Goal: Communication & Community: Answer question/provide support

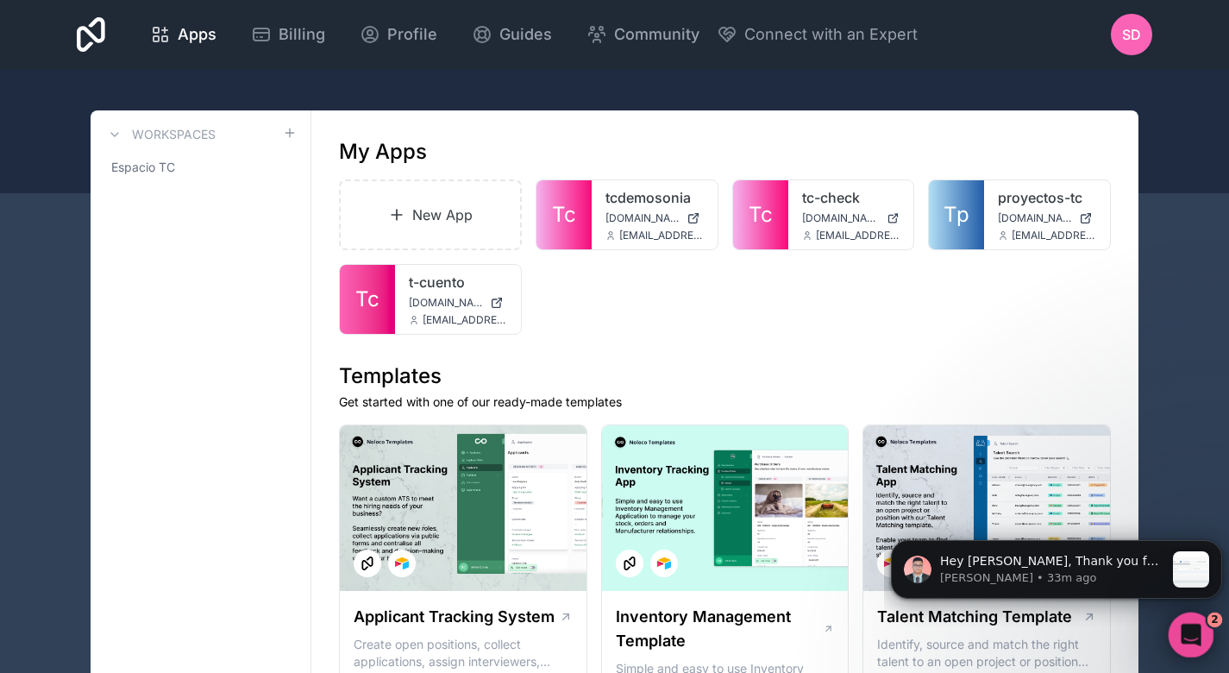
scroll to position [1762, 0]
click at [1193, 631] on icon "Open Intercom Messenger" at bounding box center [1189, 633] width 28 height 28
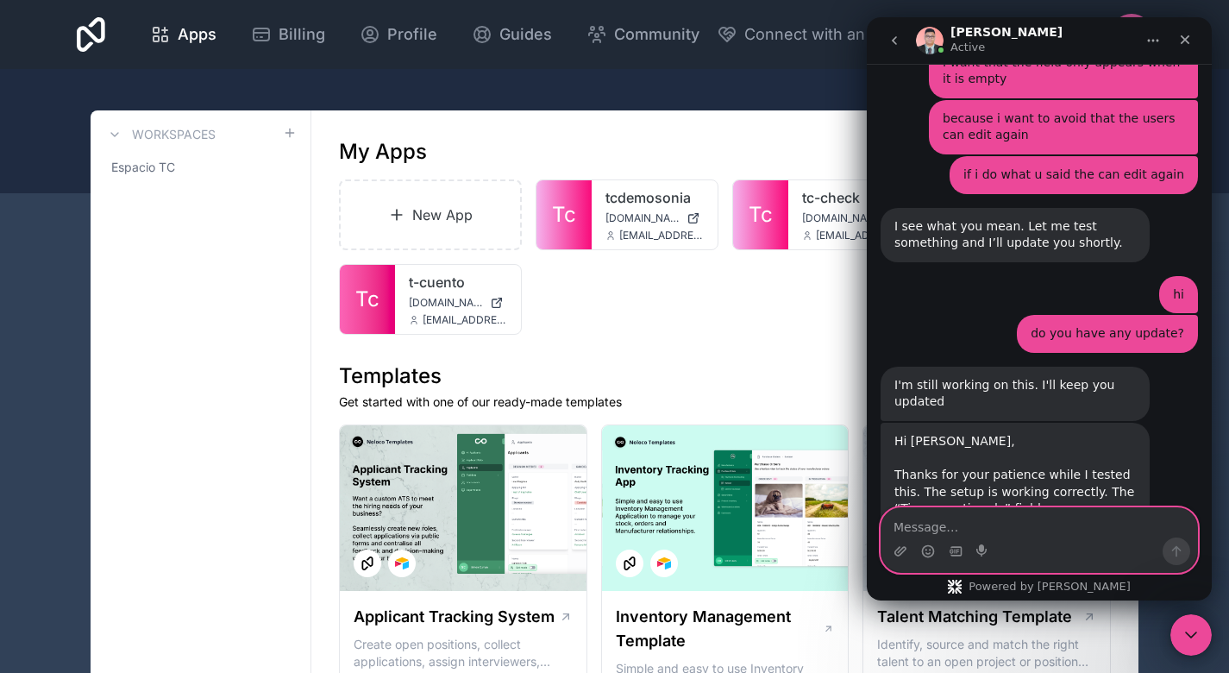
scroll to position [3135, 0]
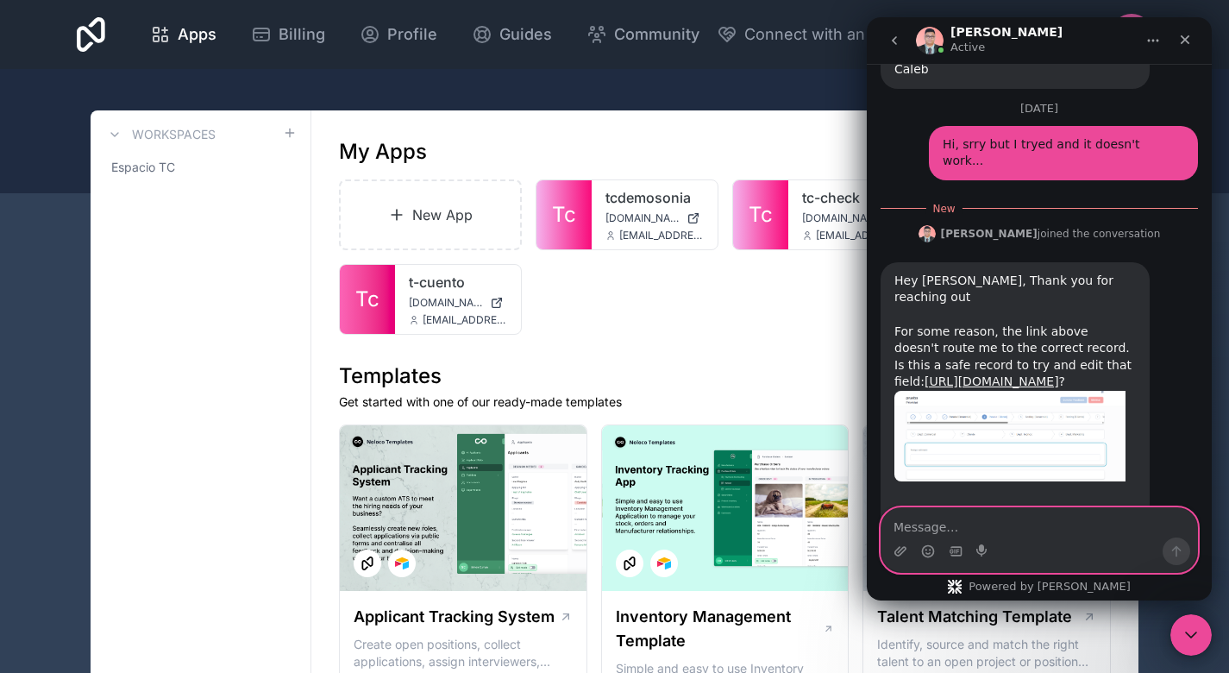
click at [1075, 526] on textarea "Message…" at bounding box center [1040, 522] width 316 height 29
type textarea "Y"
type textarea "T"
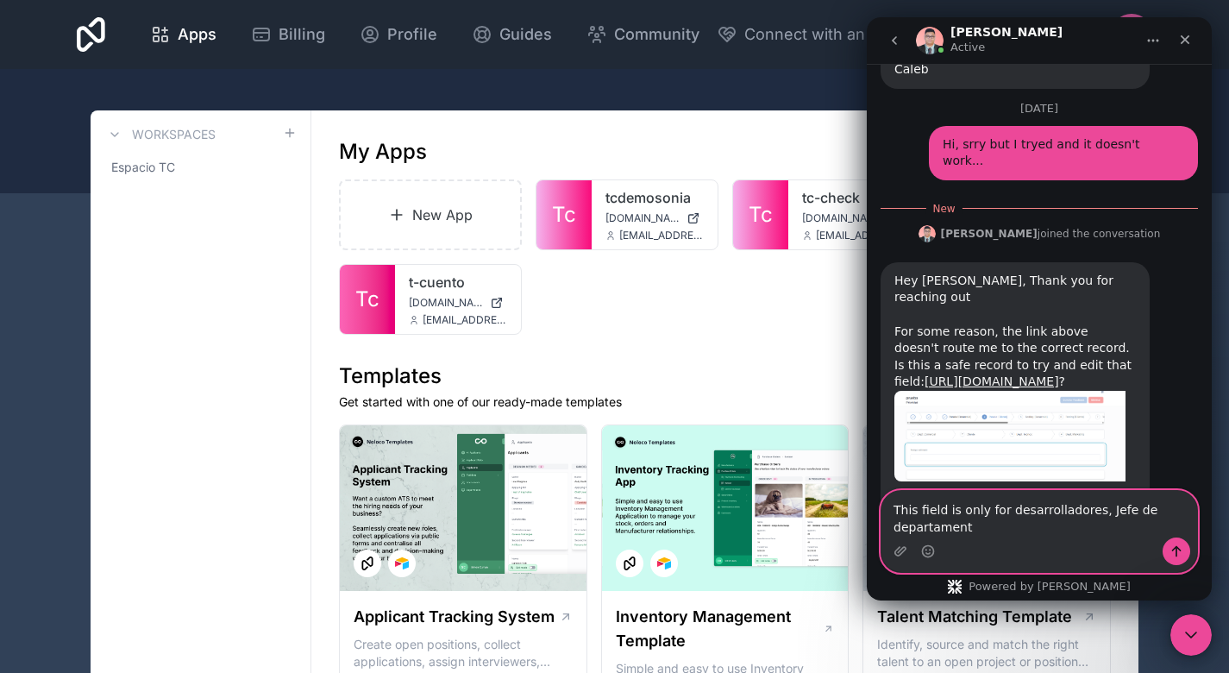
scroll to position [3152, 0]
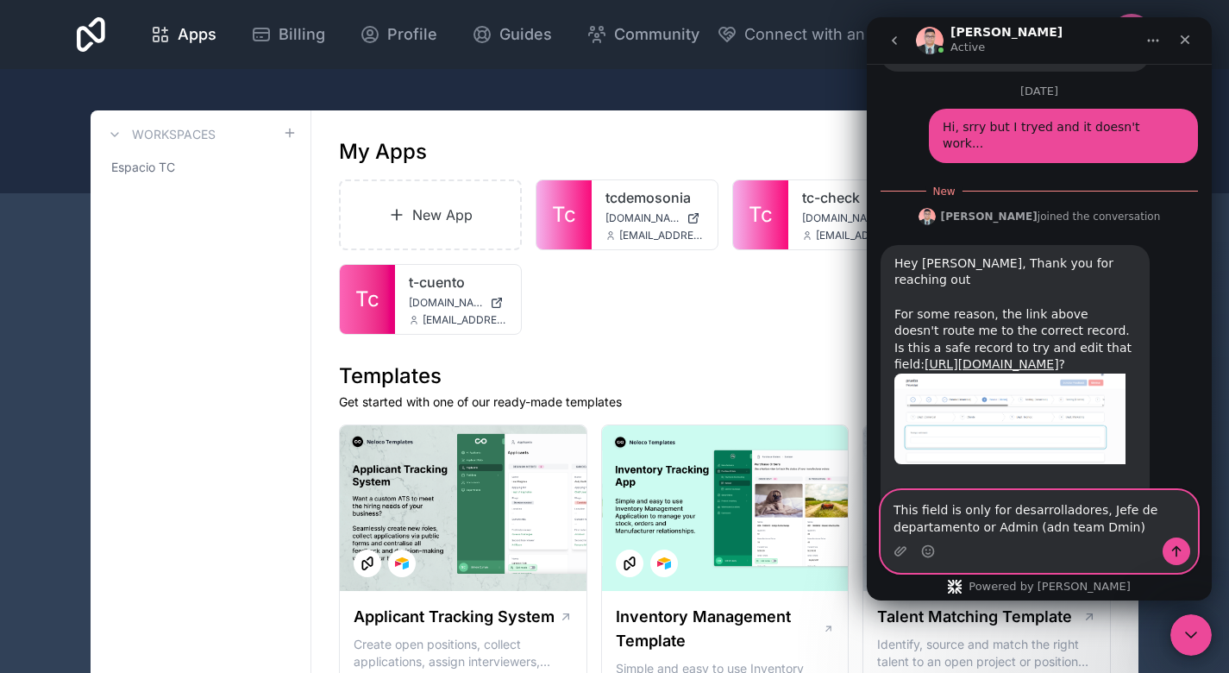
click at [1088, 528] on textarea "This field is only for desarrolladores, Jefe de departamento or Admin (adn team…" at bounding box center [1040, 514] width 316 height 47
type textarea "This field is only for desarrolladores, Jefe de departamento or Admin (adn team…"
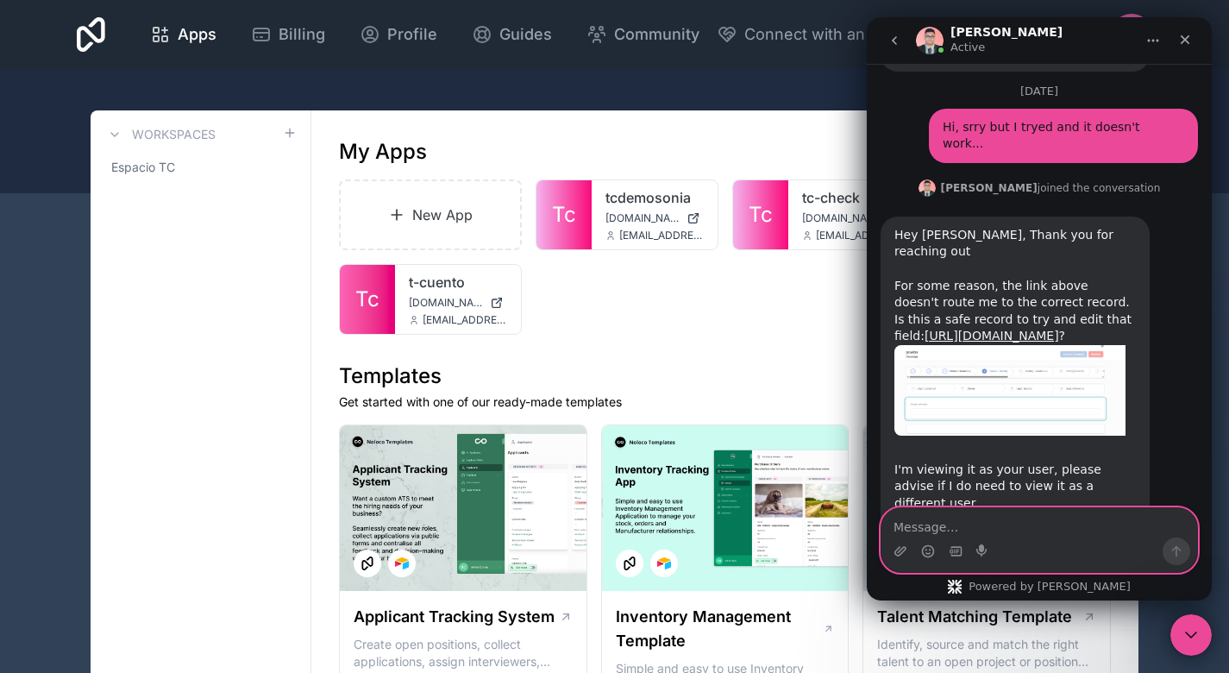
scroll to position [3191, 0]
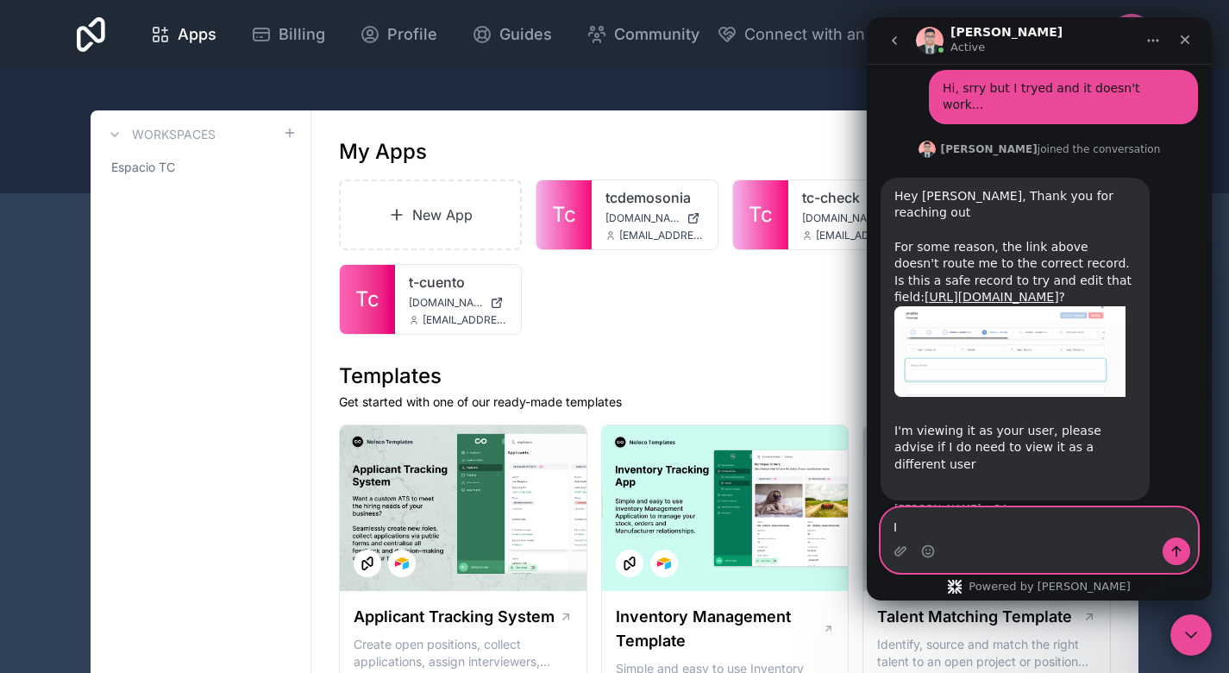
type textarea "I"
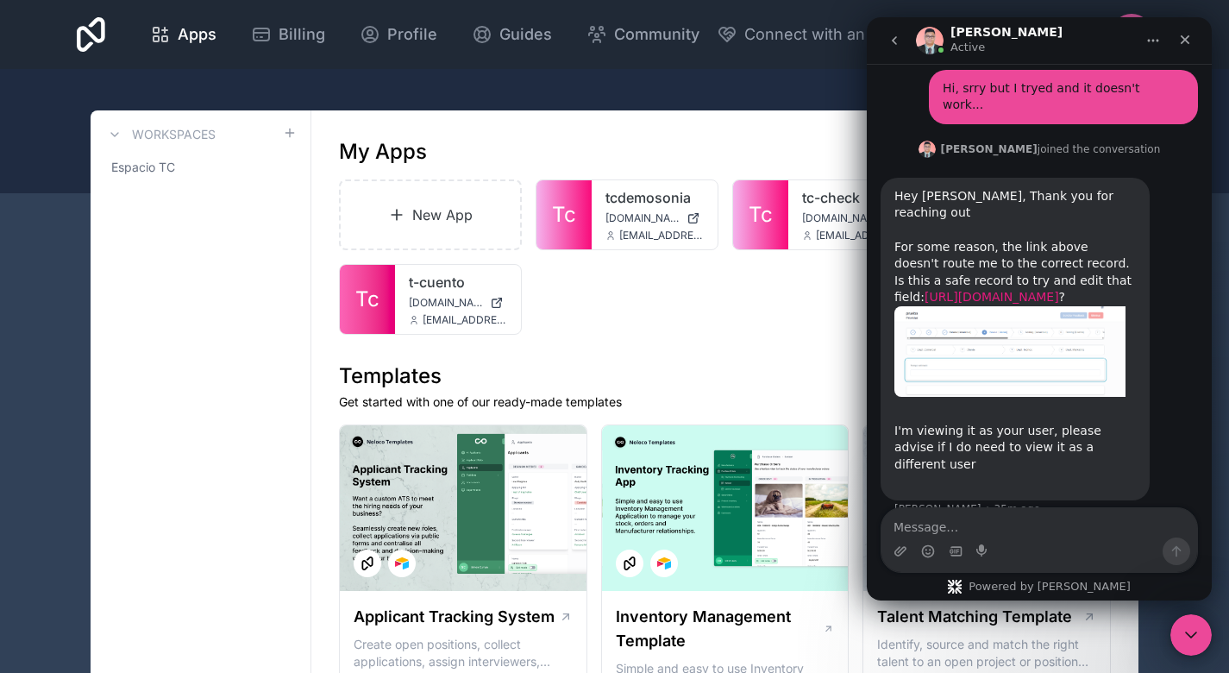
click at [1012, 290] on link "[URL][DOMAIN_NAME]" at bounding box center [992, 297] width 135 height 14
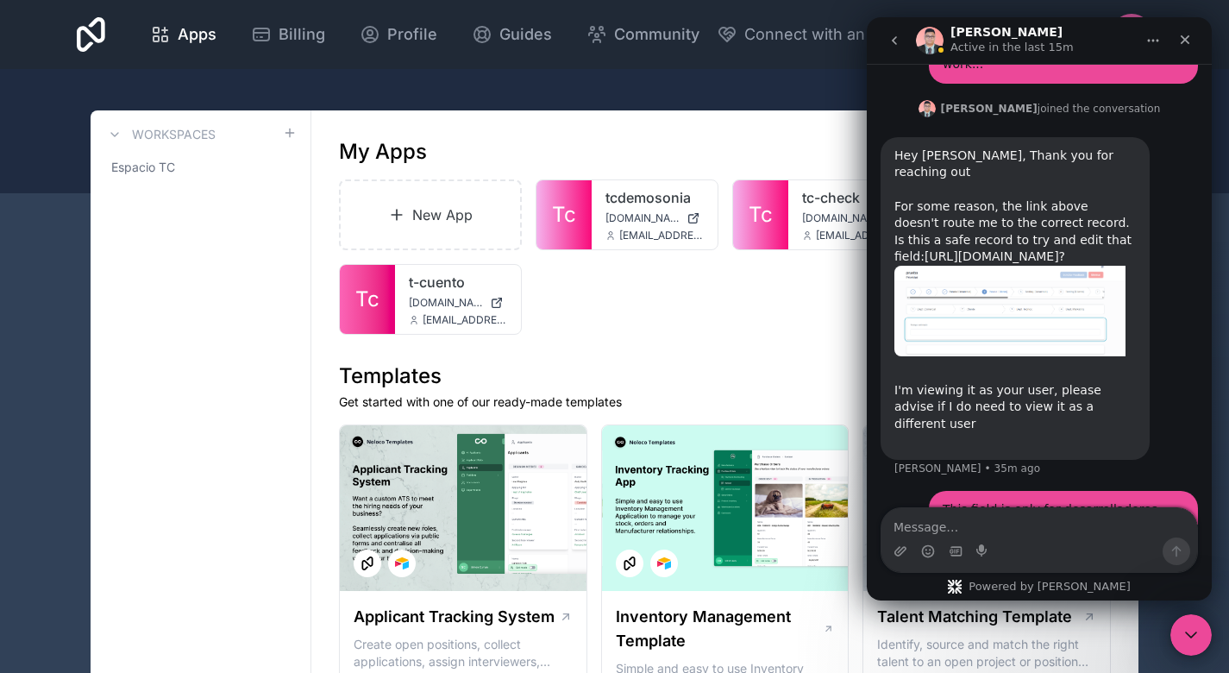
scroll to position [3257, 0]
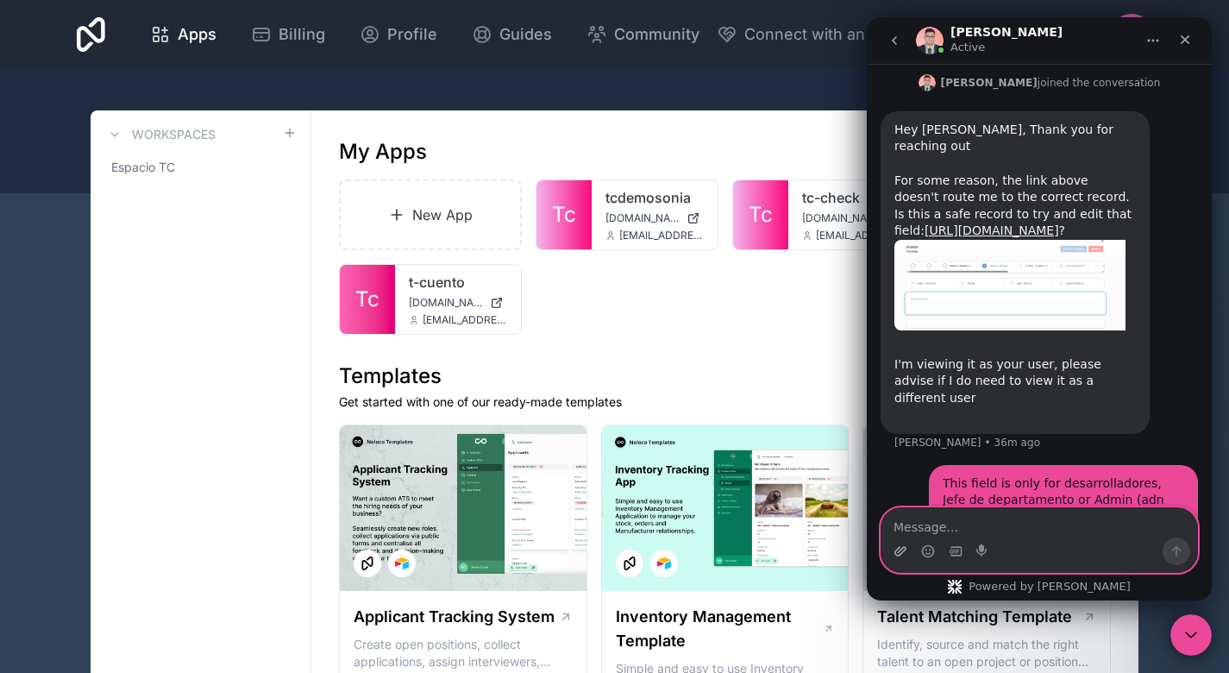
click at [903, 549] on icon "Upload attachment" at bounding box center [901, 551] width 14 height 14
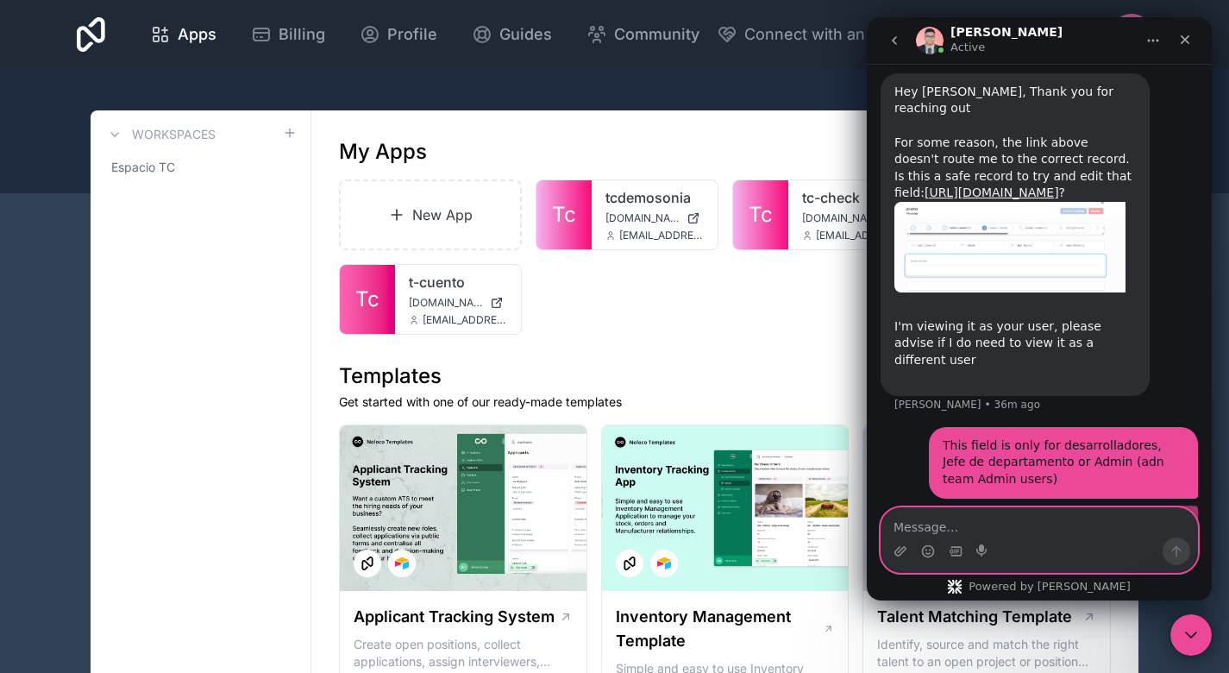
scroll to position [3299, 0]
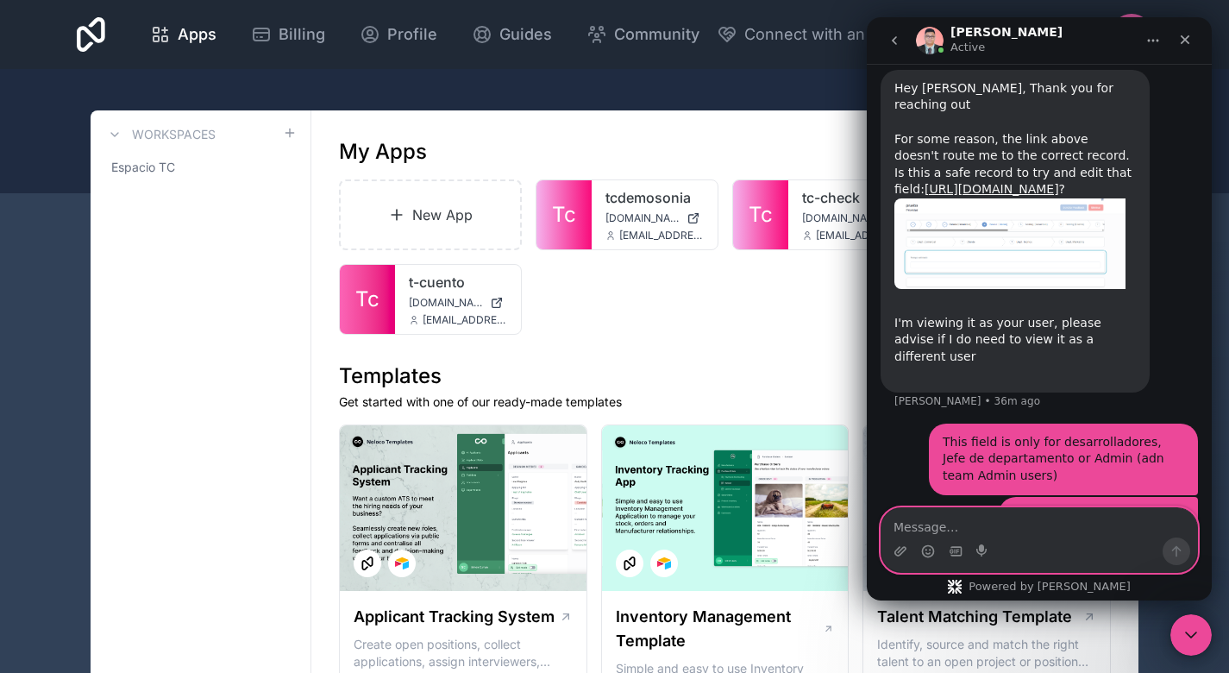
click at [1105, 524] on textarea "Message…" at bounding box center [1040, 522] width 316 height 29
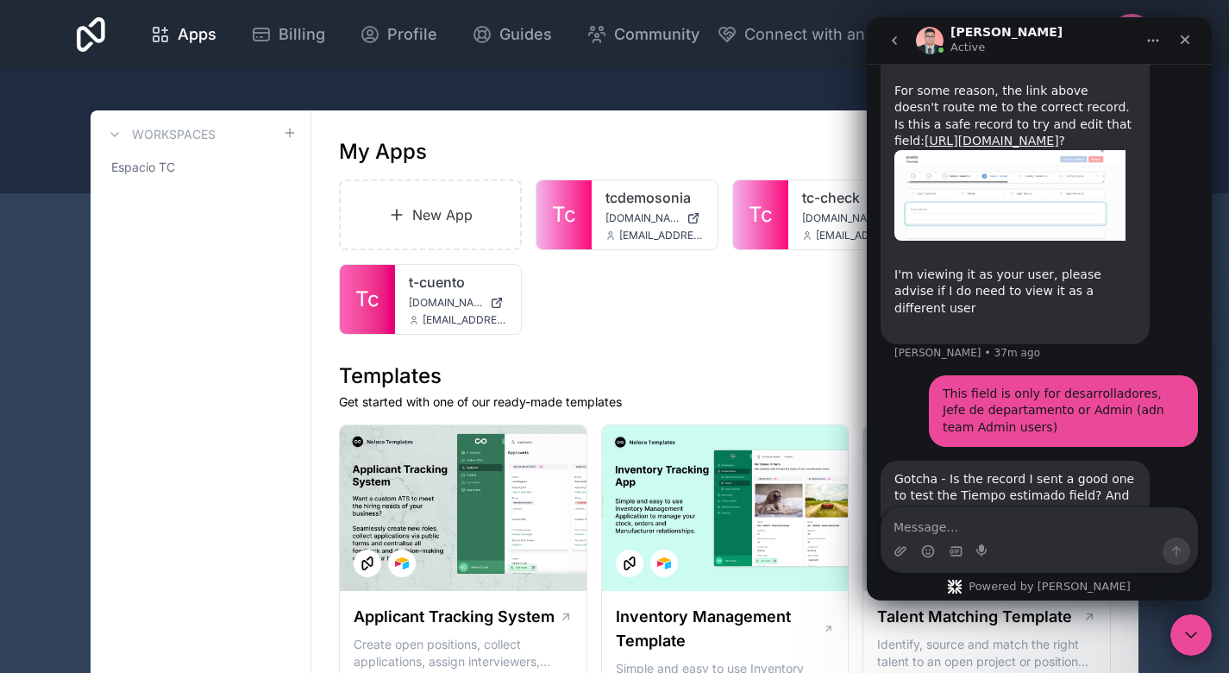
scroll to position [3413, 0]
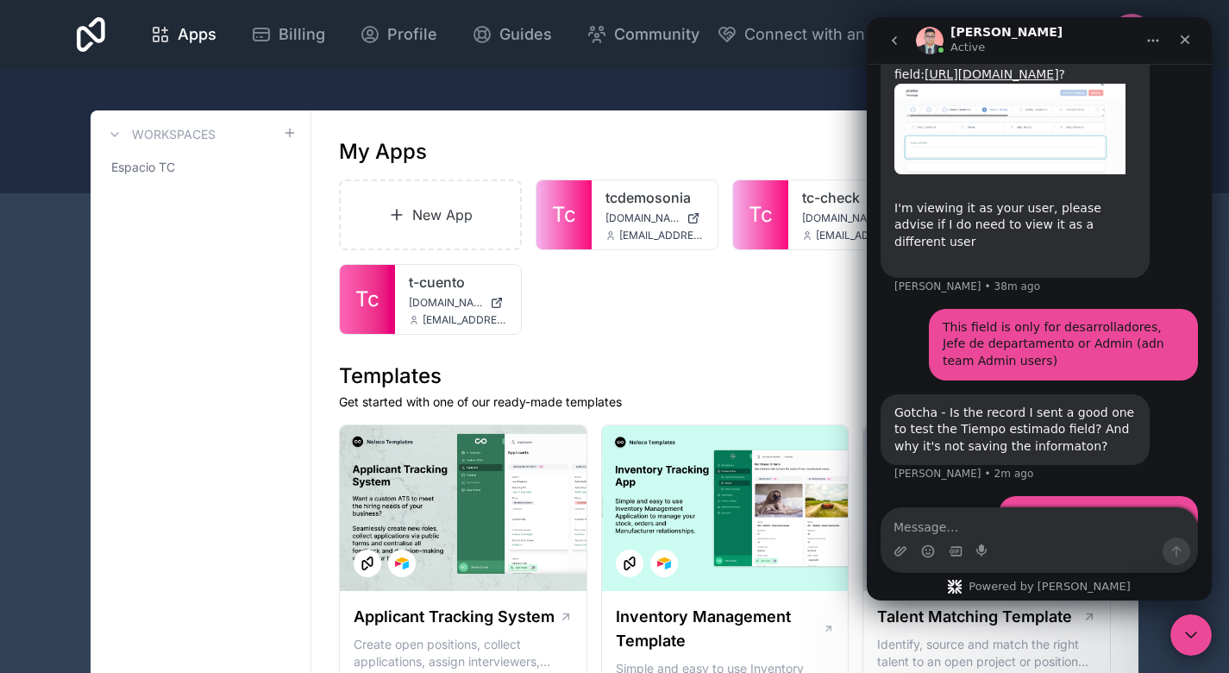
click at [1148, 556] on div "Typing" at bounding box center [1039, 589] width 317 height 66
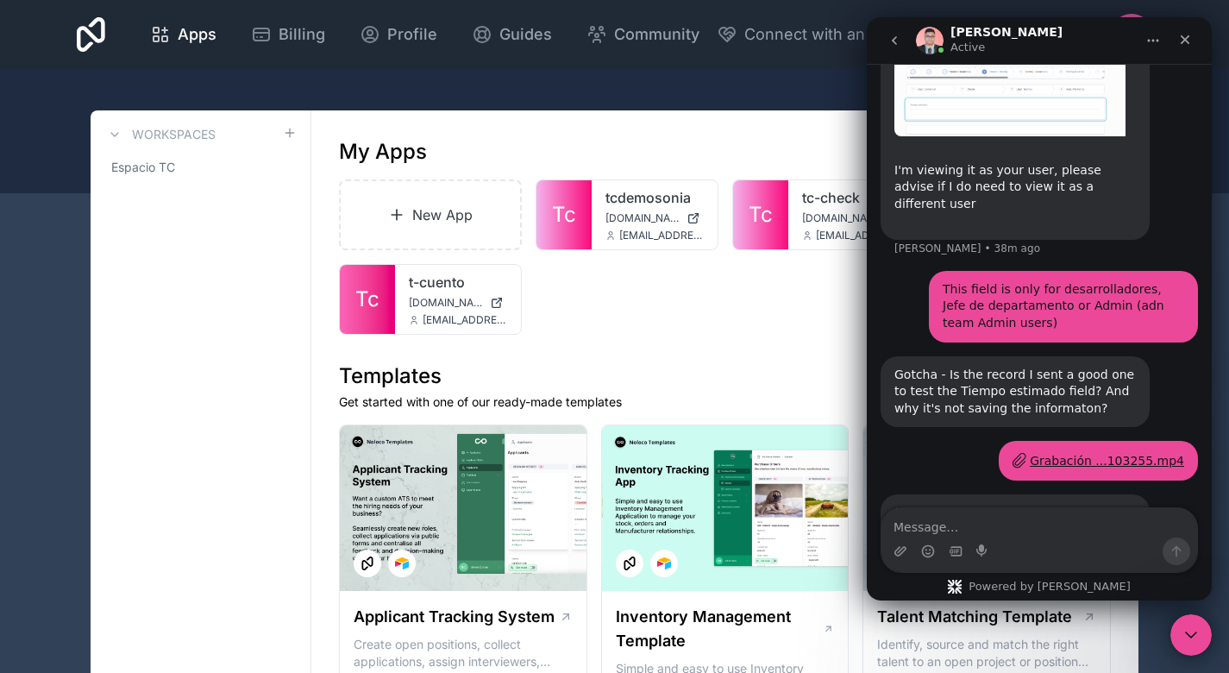
scroll to position [3466, 0]
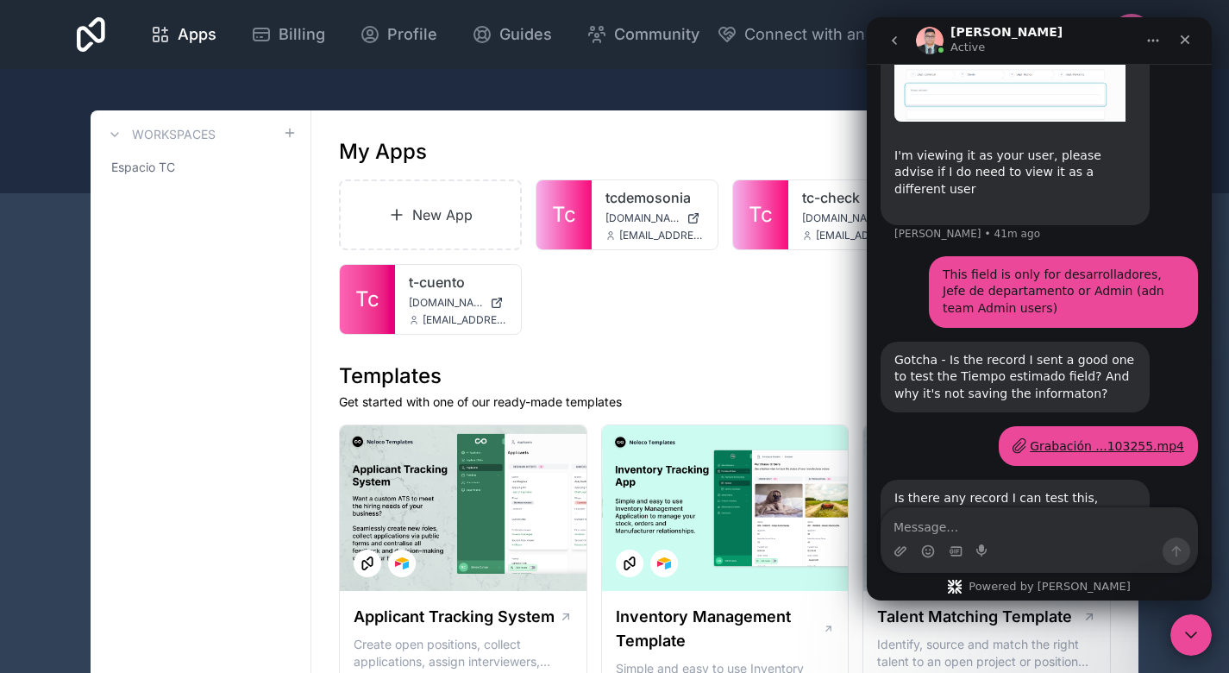
click at [1113, 426] on div "Grabación ...103255.mp4 [PERSON_NAME] • 4m ago" at bounding box center [1098, 446] width 199 height 40
drag, startPoint x: 1073, startPoint y: 448, endPoint x: 867, endPoint y: 364, distance: 222.5
copy div "Is there any record I can test this, [PERSON_NAME]? I'd like to check on why th…"
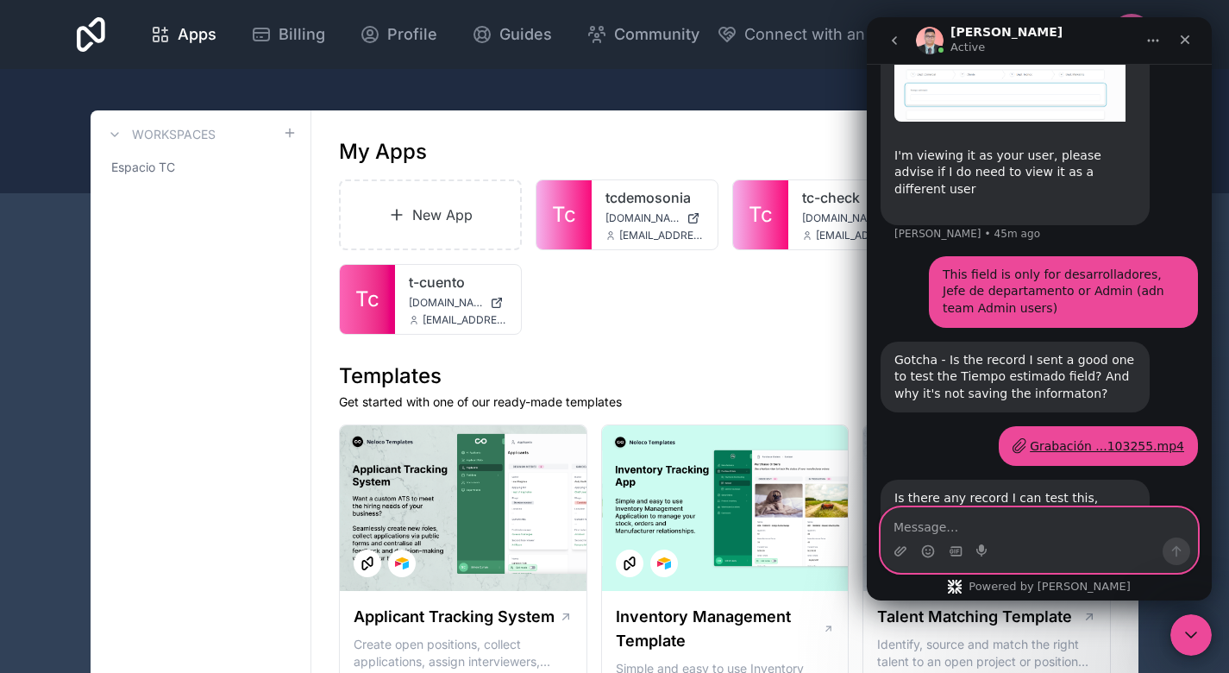
click at [1063, 534] on textarea "Message…" at bounding box center [1040, 522] width 316 height 29
paste textarea "Okay, let me explain: You can run tests on the record called "Prueba", or if yo…"
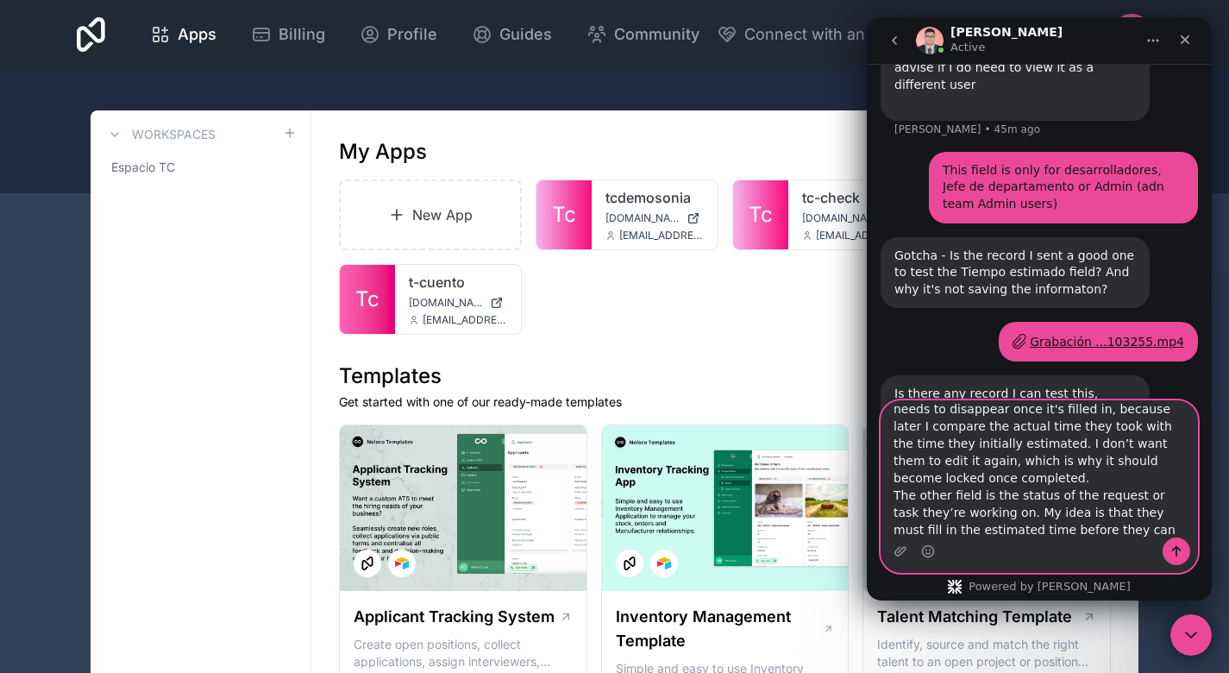
scroll to position [3573, 0]
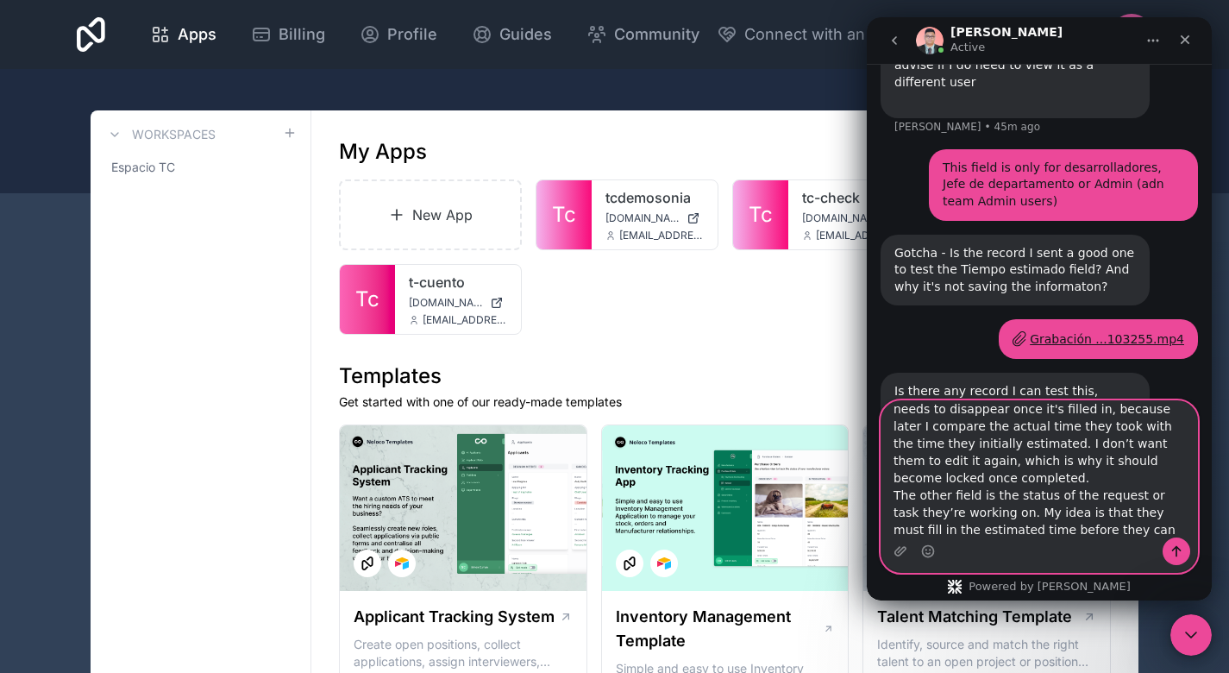
type textarea "Okay, let me explain: You can run tests on the record called "Prueba", or if yo…"
click at [1180, 544] on icon "Send a message…" at bounding box center [1177, 551] width 14 height 14
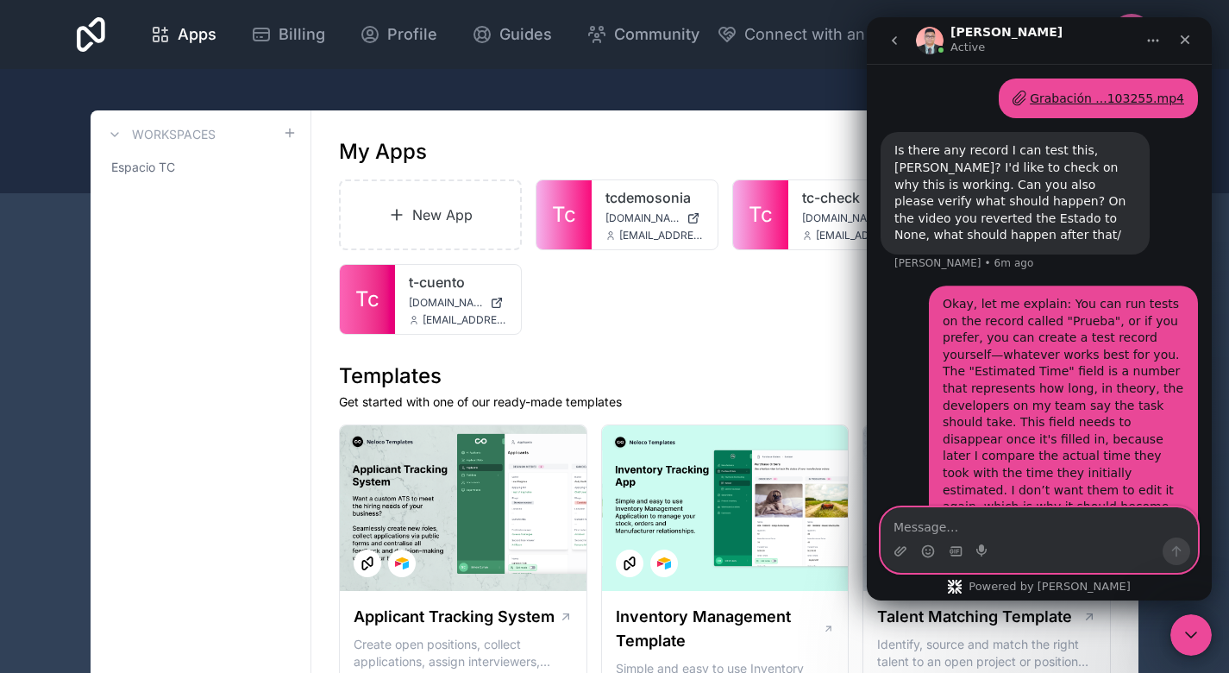
scroll to position [3822, 0]
